Goal: Information Seeking & Learning: Learn about a topic

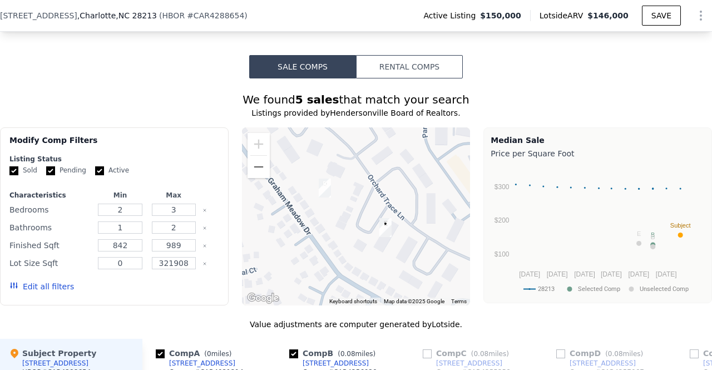
scroll to position [1009, 0]
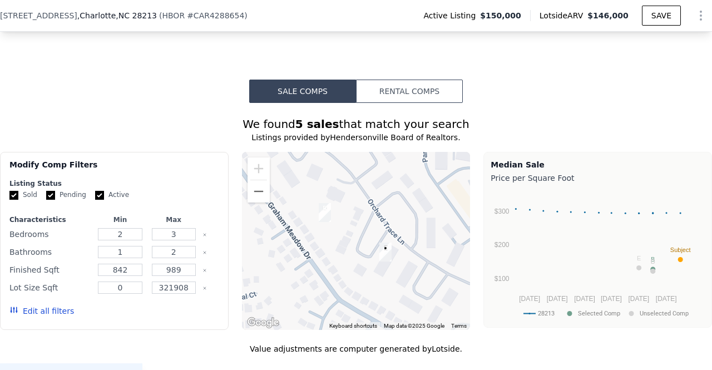
click at [397, 83] on button "Rental Comps" at bounding box center [409, 91] width 107 height 23
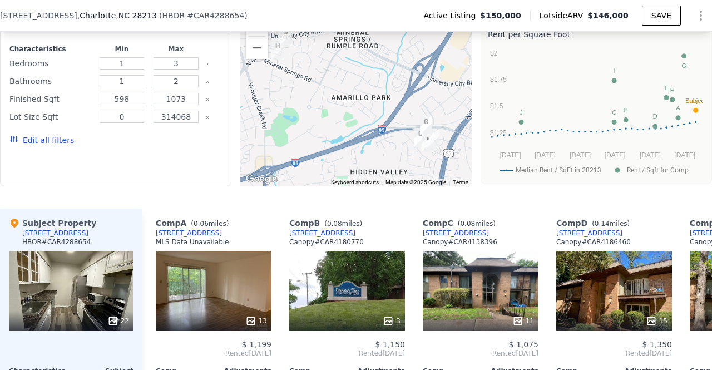
scroll to position [1150, 0]
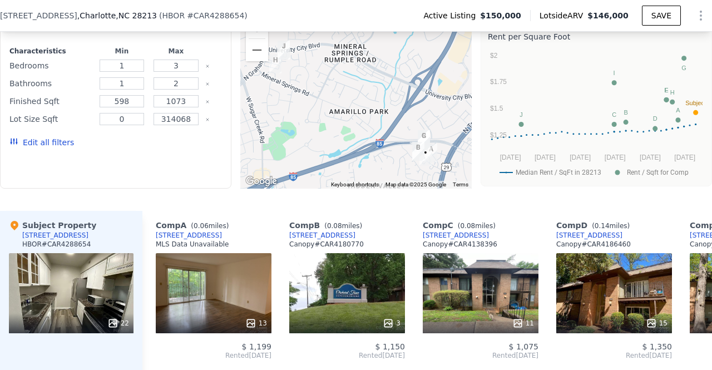
drag, startPoint x: 322, startPoint y: 114, endPoint x: 319, endPoint y: 155, distance: 40.7
click at [319, 155] on div at bounding box center [356, 100] width 232 height 178
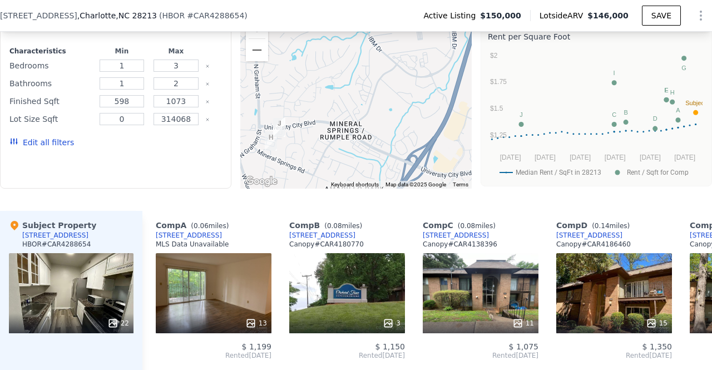
drag, startPoint x: 321, startPoint y: 126, endPoint x: 309, endPoint y: 90, distance: 38.2
click at [309, 90] on div at bounding box center [356, 100] width 232 height 178
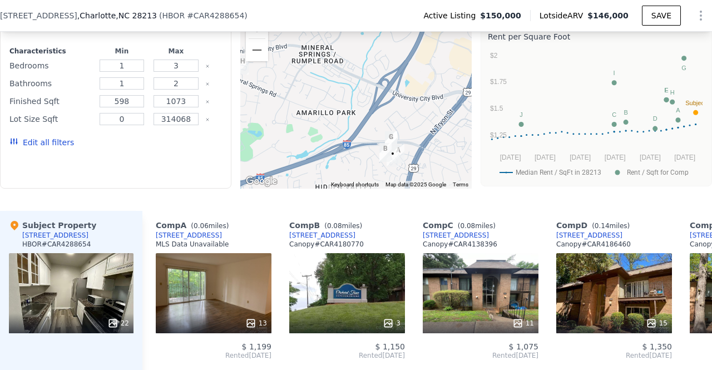
drag, startPoint x: 341, startPoint y: 124, endPoint x: 317, endPoint y: 46, distance: 81.0
click at [317, 46] on div at bounding box center [356, 100] width 232 height 178
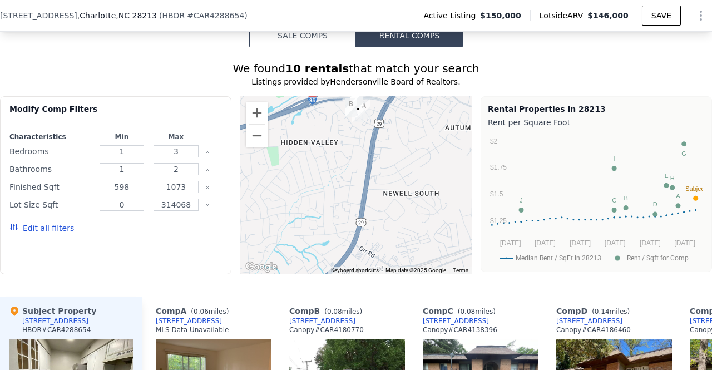
scroll to position [1064, 0]
drag, startPoint x: 323, startPoint y: 153, endPoint x: 330, endPoint y: 235, distance: 82.1
click at [330, 235] on div at bounding box center [356, 185] width 232 height 178
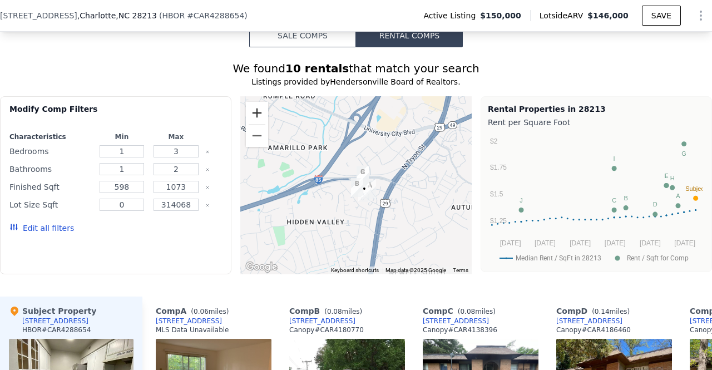
click at [249, 102] on button "Zoom in" at bounding box center [257, 113] width 22 height 22
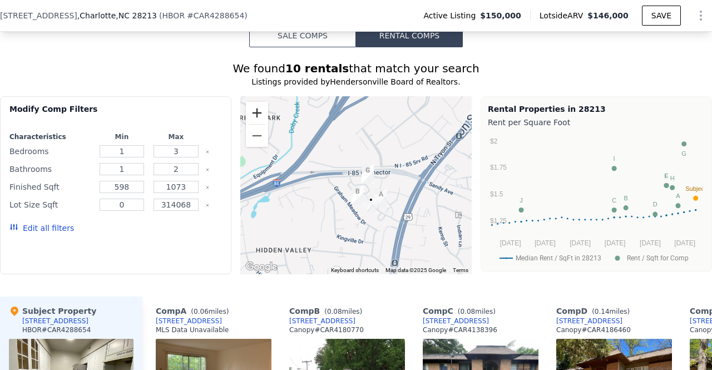
click at [249, 102] on button "Zoom in" at bounding box center [257, 113] width 22 height 22
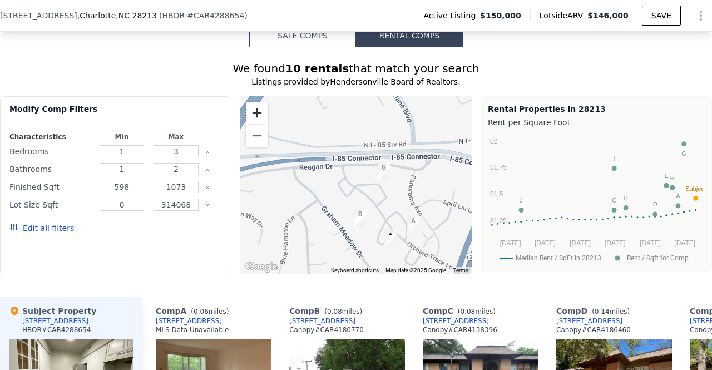
click at [249, 102] on button "Zoom in" at bounding box center [257, 113] width 22 height 22
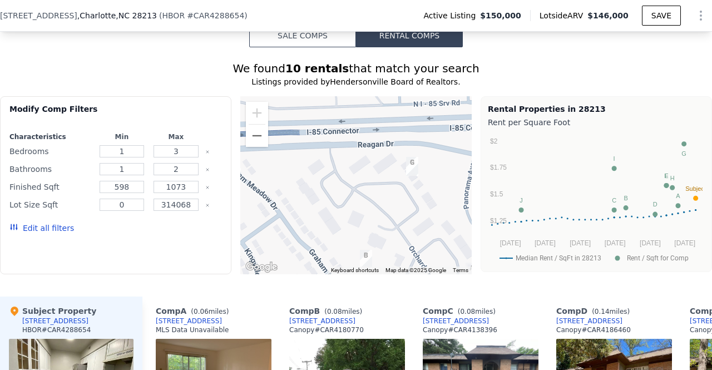
drag, startPoint x: 357, startPoint y: 190, endPoint x: 340, endPoint y: 161, distance: 32.9
click at [340, 161] on div at bounding box center [356, 185] width 232 height 178
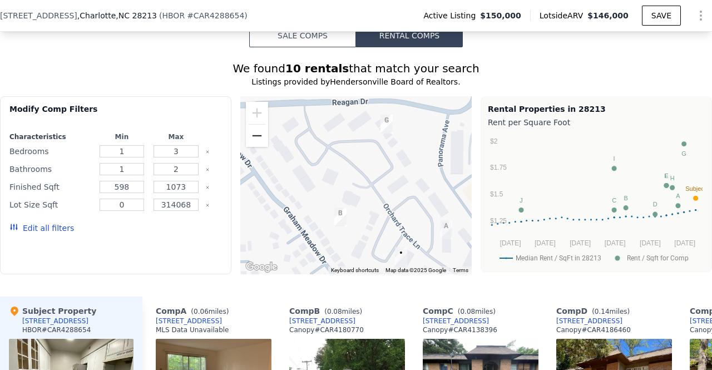
click at [257, 130] on button "Zoom out" at bounding box center [257, 136] width 22 height 22
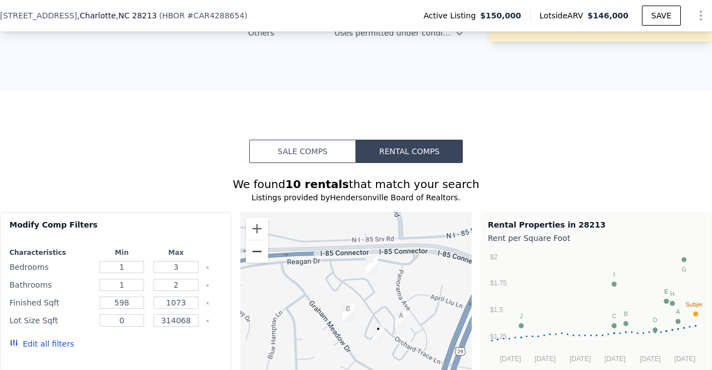
scroll to position [940, 0]
